Goal: Find specific page/section: Find specific page/section

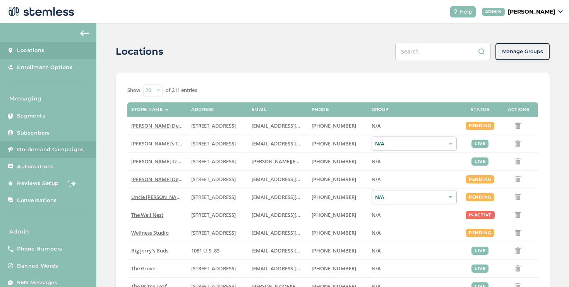
click at [77, 156] on link "On-demand Campaigns" at bounding box center [48, 149] width 96 height 17
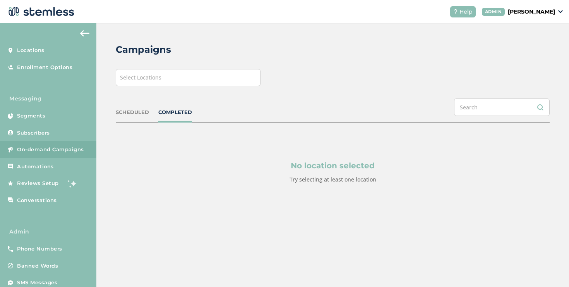
click at [194, 86] on div "Campaigns Select Locations SCHEDULED COMPLETED No location selected Try selecti…" at bounding box center [332, 131] width 473 height 217
click at [192, 81] on div "Select Locations" at bounding box center [188, 77] width 145 height 17
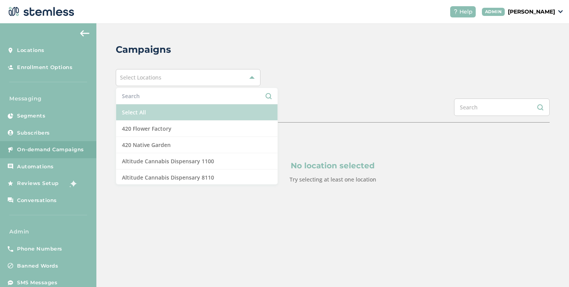
click at [148, 109] on li "Select All" at bounding box center [196, 112] width 161 height 16
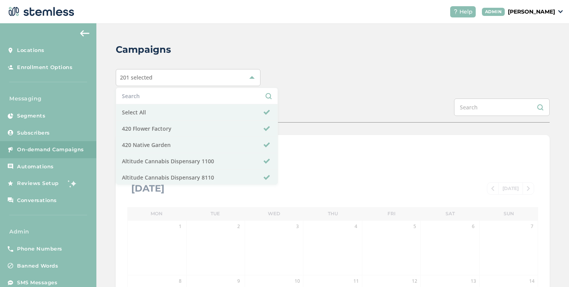
click at [324, 90] on div "Campaigns 201 selected Select All 420 Flower Factory 420 Native Garden Altitude…" at bounding box center [332, 273] width 473 height 501
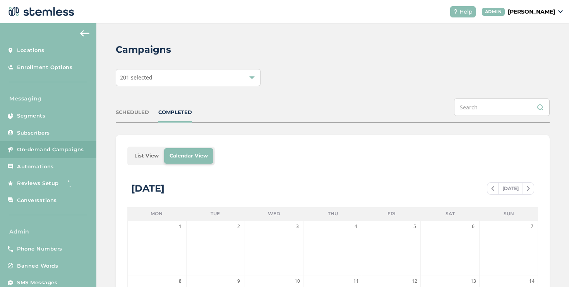
click at [142, 158] on li "List View" at bounding box center [146, 155] width 35 height 15
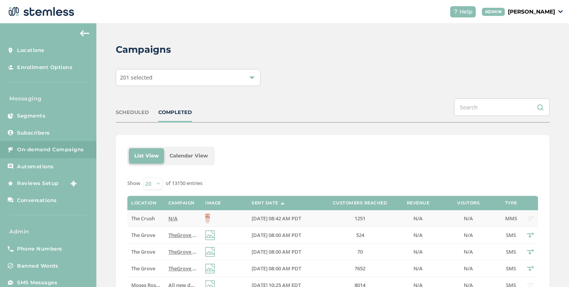
click at [157, 214] on td "The Crush" at bounding box center [145, 218] width 37 height 17
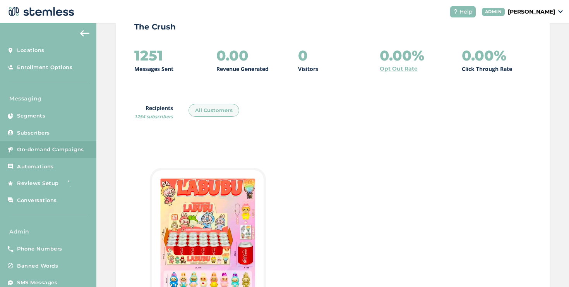
scroll to position [197, 0]
